Goal: Information Seeking & Learning: Learn about a topic

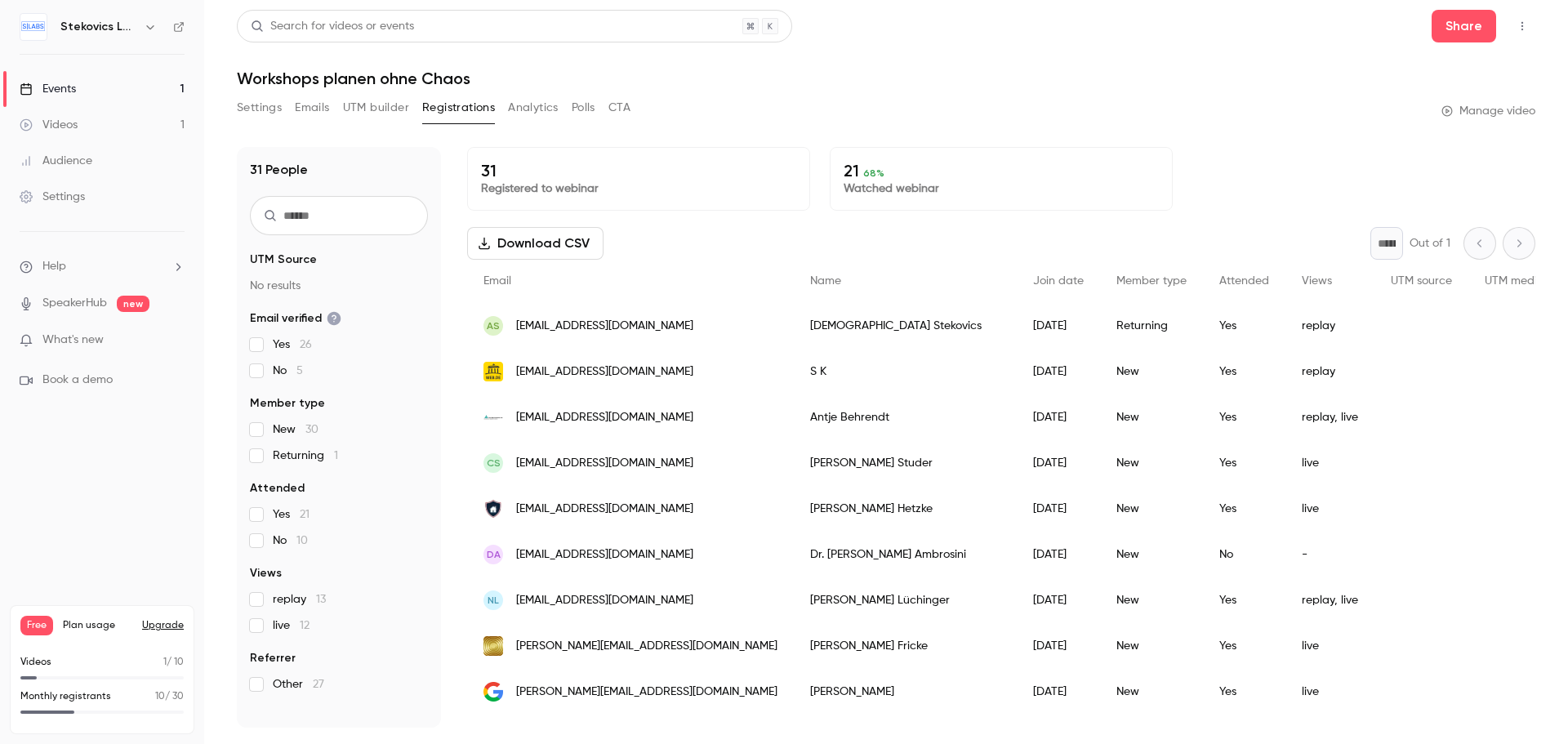
click at [62, 88] on div "Events" at bounding box center [48, 89] width 57 height 17
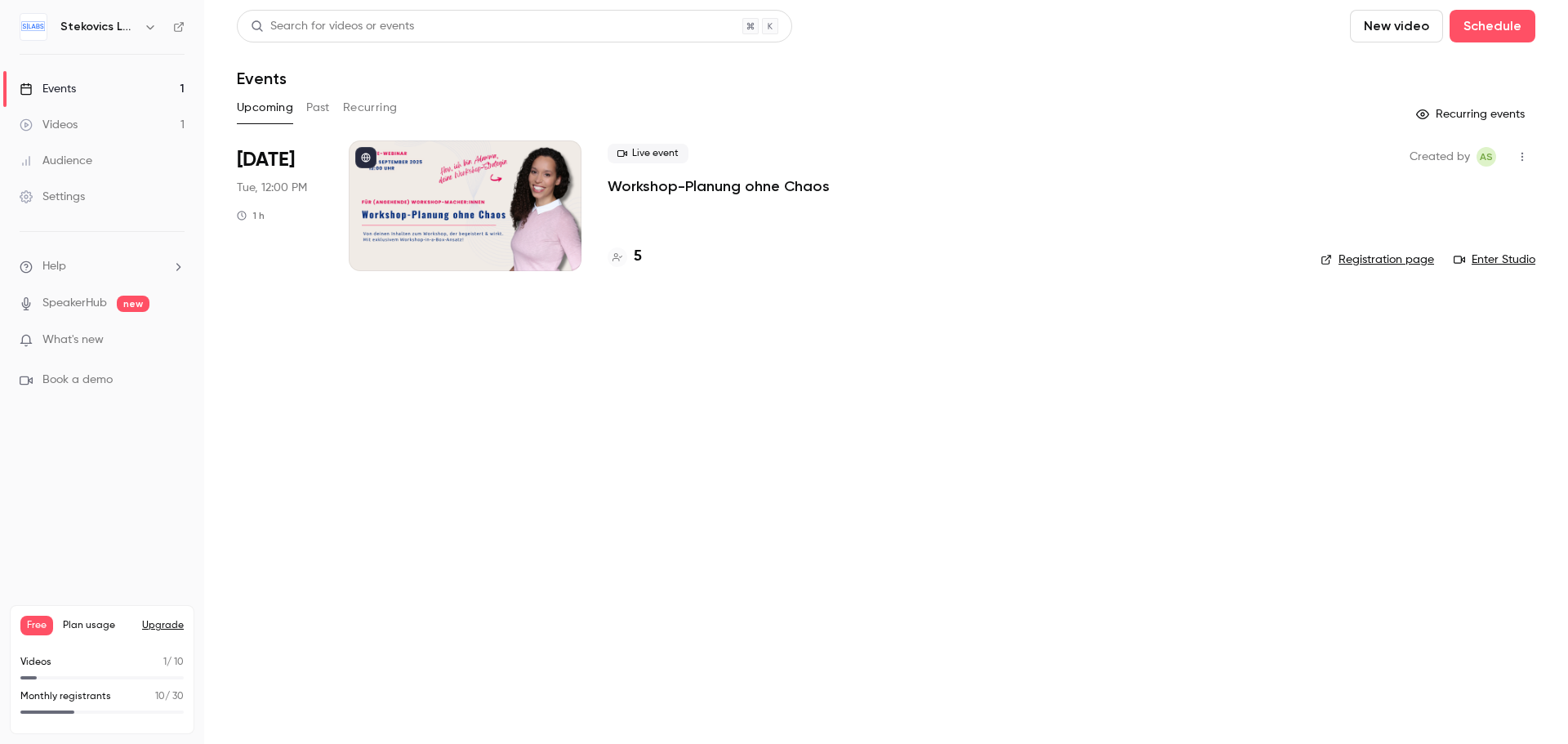
click at [753, 183] on p "Workshop-Planung ohne Chaos" at bounding box center [719, 186] width 223 height 20
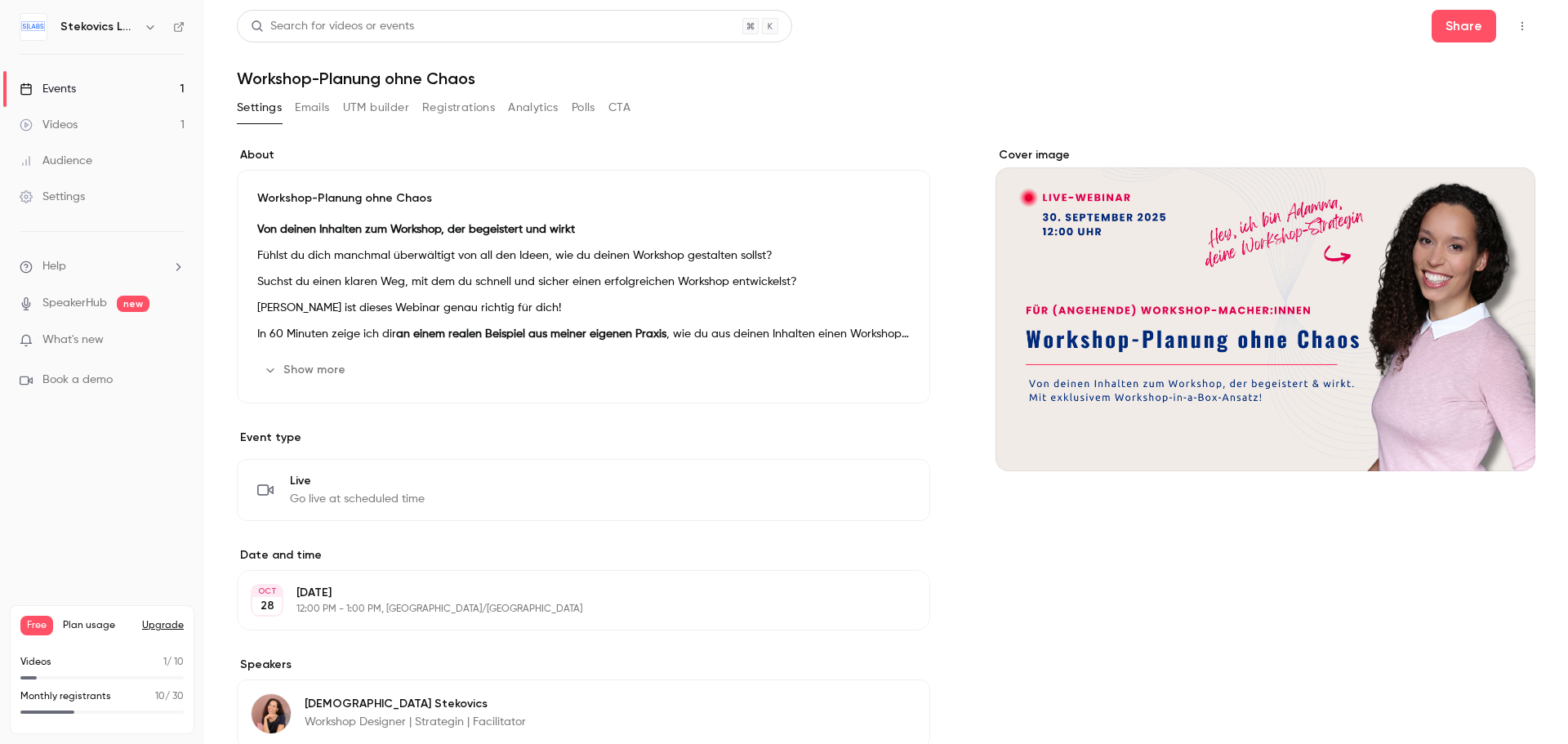
click at [315, 369] on button "Show more" at bounding box center [307, 370] width 98 height 26
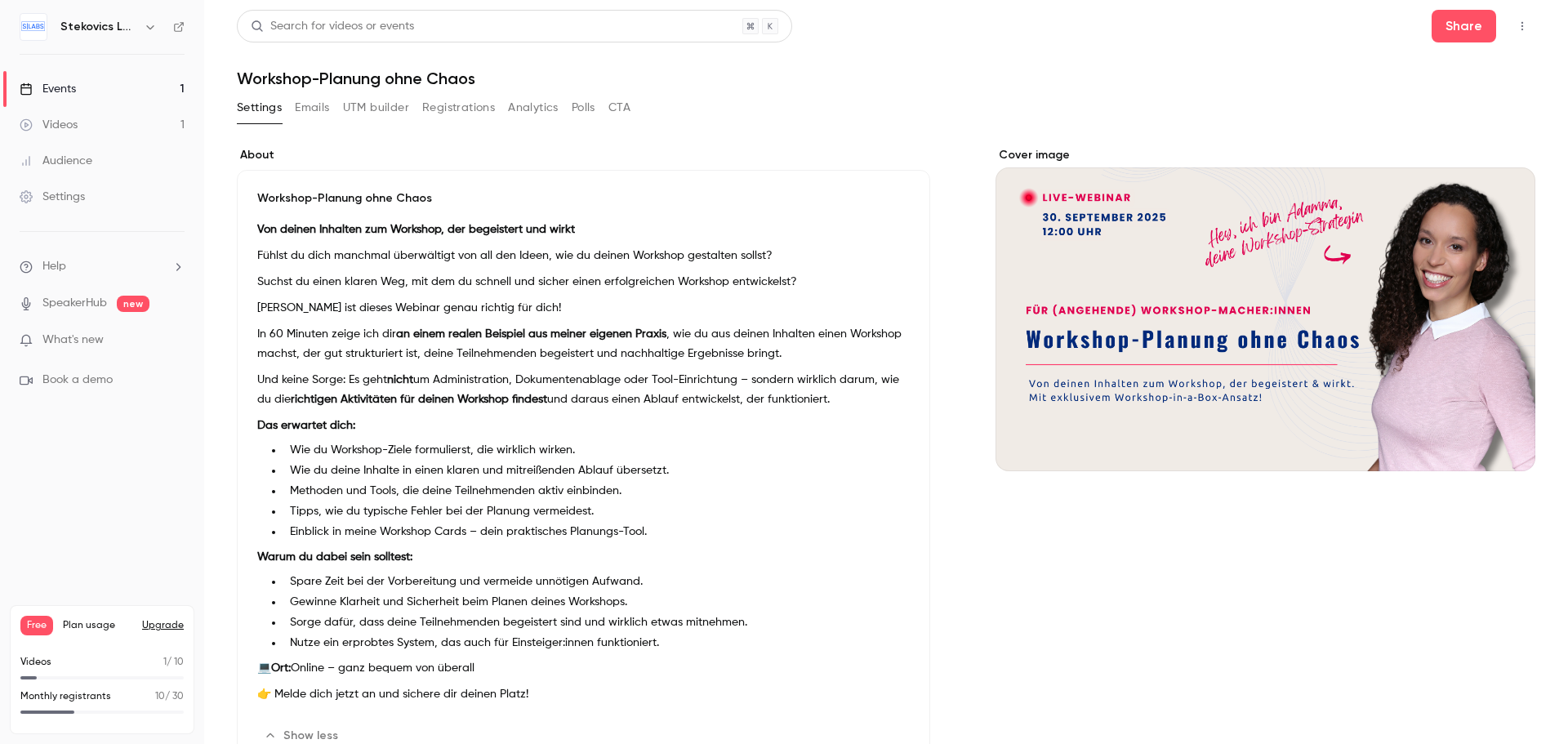
click at [68, 82] on div "Events" at bounding box center [48, 89] width 57 height 17
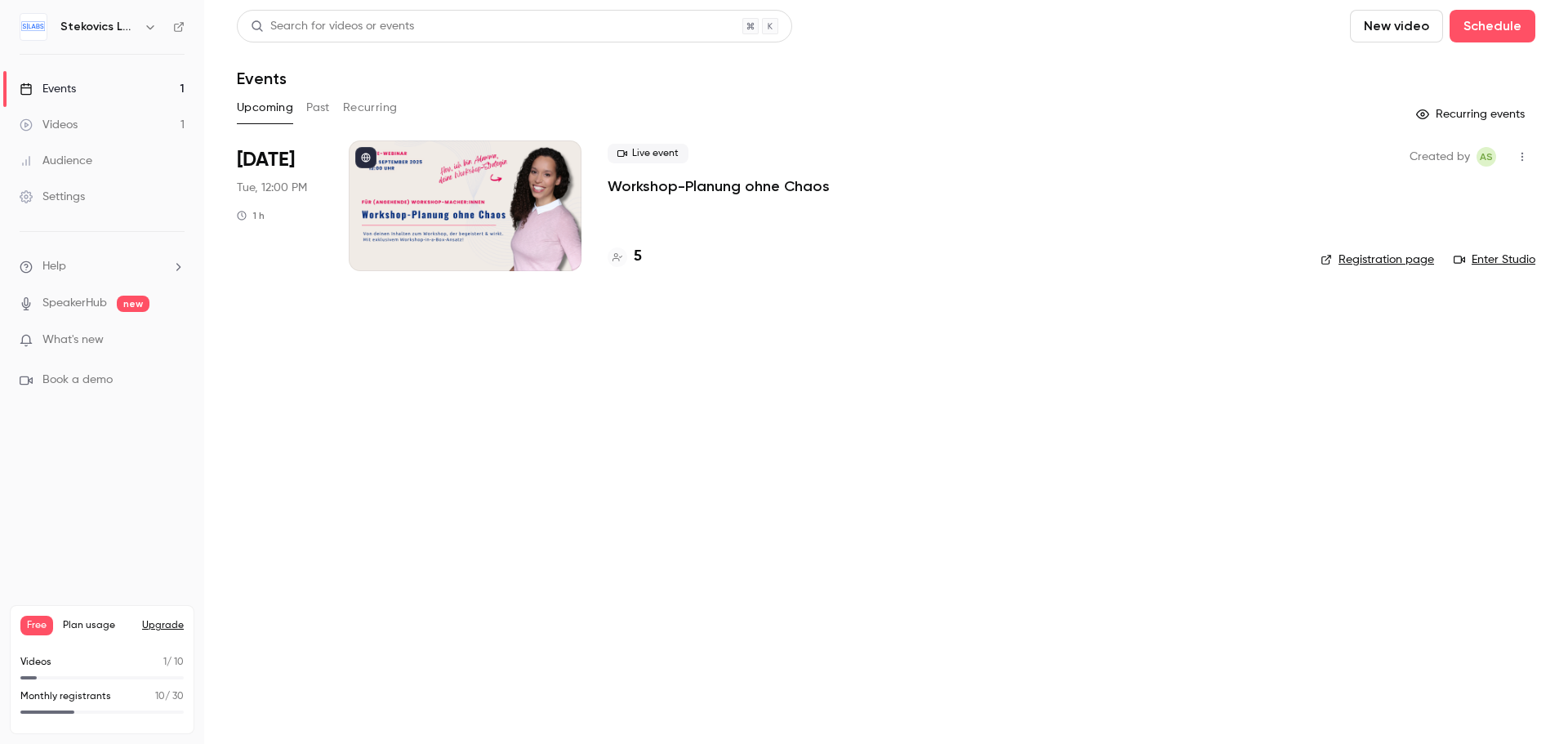
click at [1400, 259] on link "Registration page" at bounding box center [1378, 260] width 113 height 17
